Goal: Task Accomplishment & Management: Manage account settings

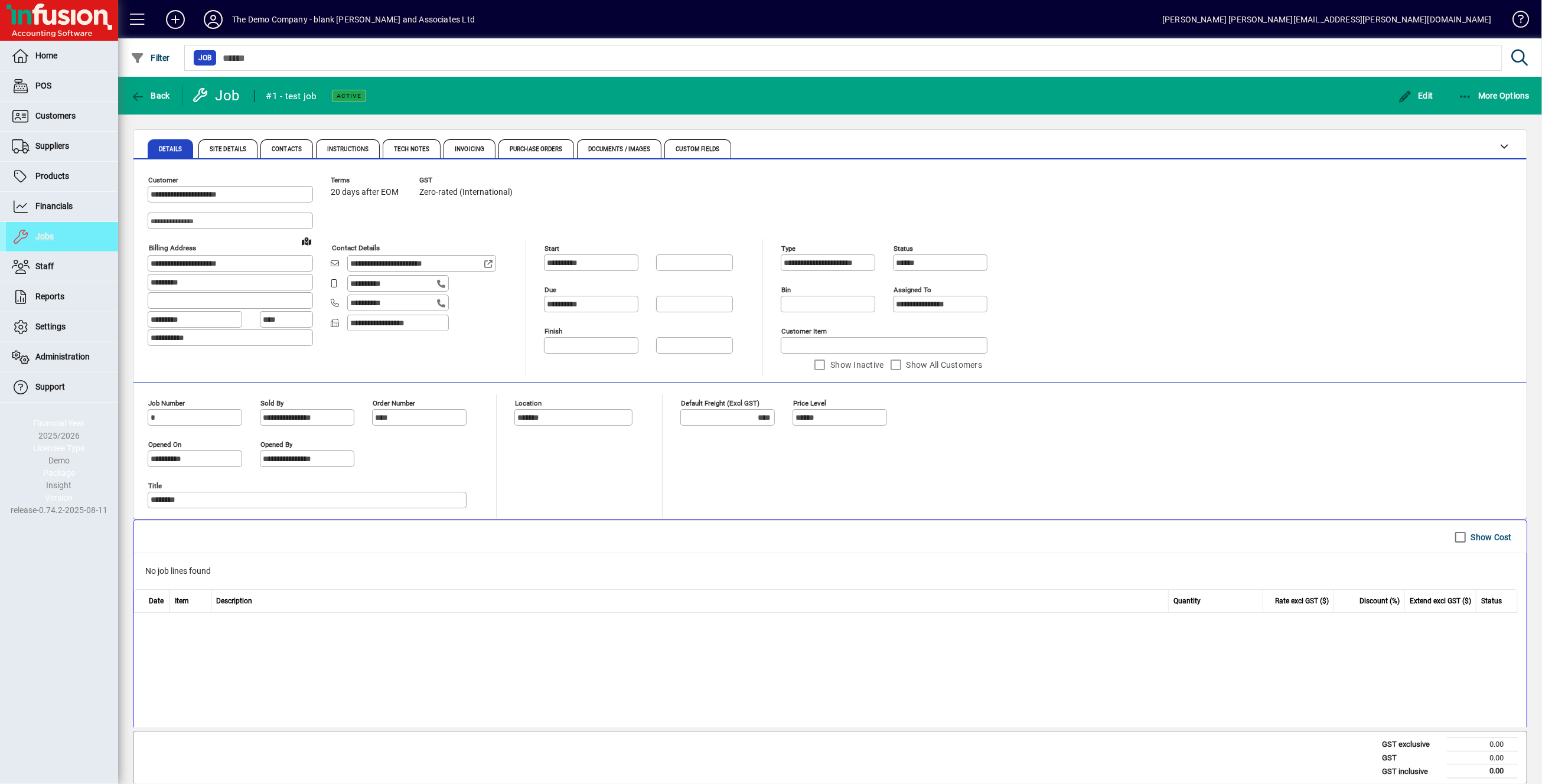
click at [313, 20] on div "The Demo Company - blank [PERSON_NAME] and Associates Ltd" at bounding box center [353, 19] width 243 height 19
click at [217, 24] on icon at bounding box center [213, 19] width 24 height 19
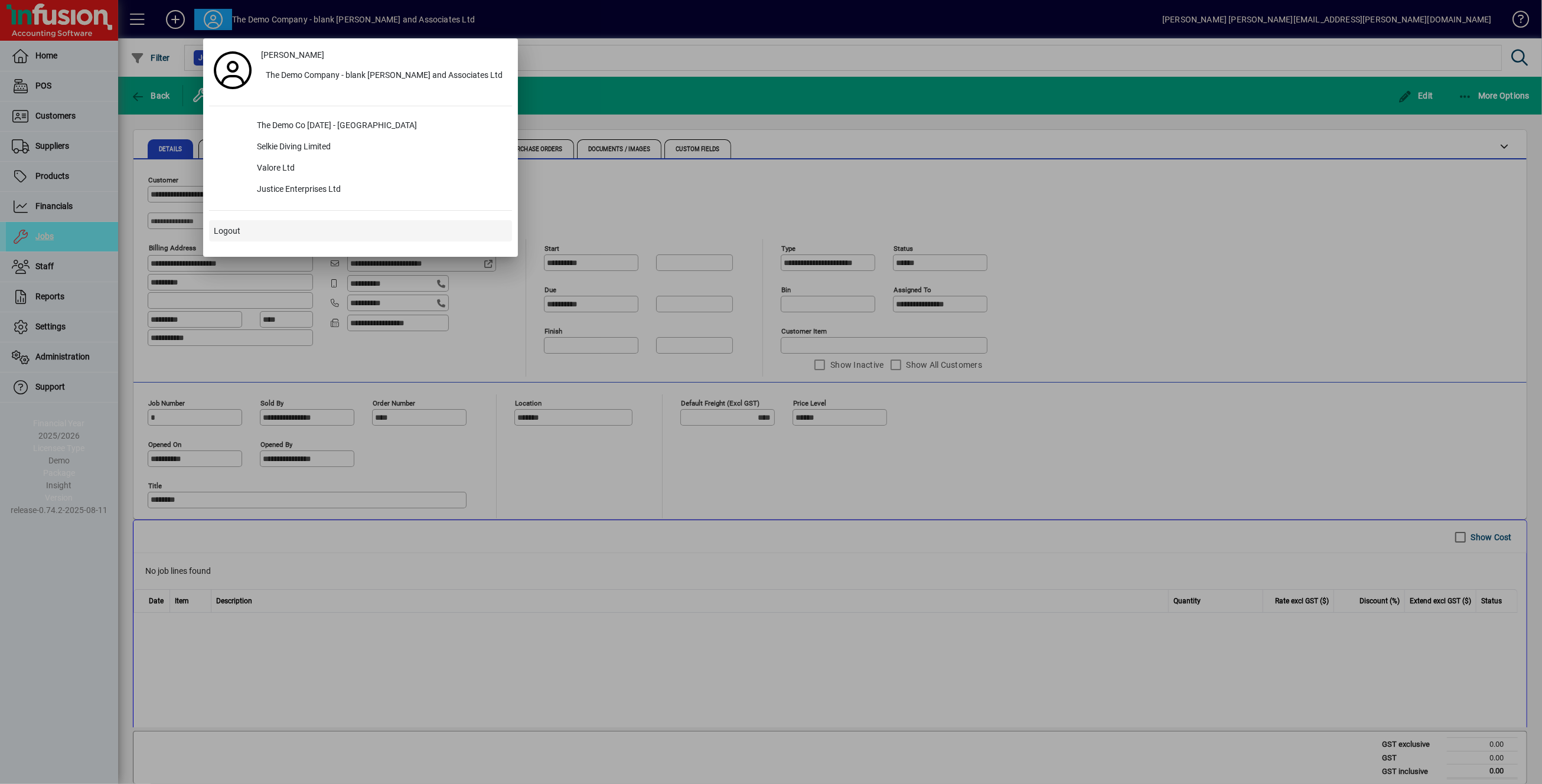
click at [226, 233] on span "Logout" at bounding box center [227, 231] width 27 height 12
